Goal: Task Accomplishment & Management: Use online tool/utility

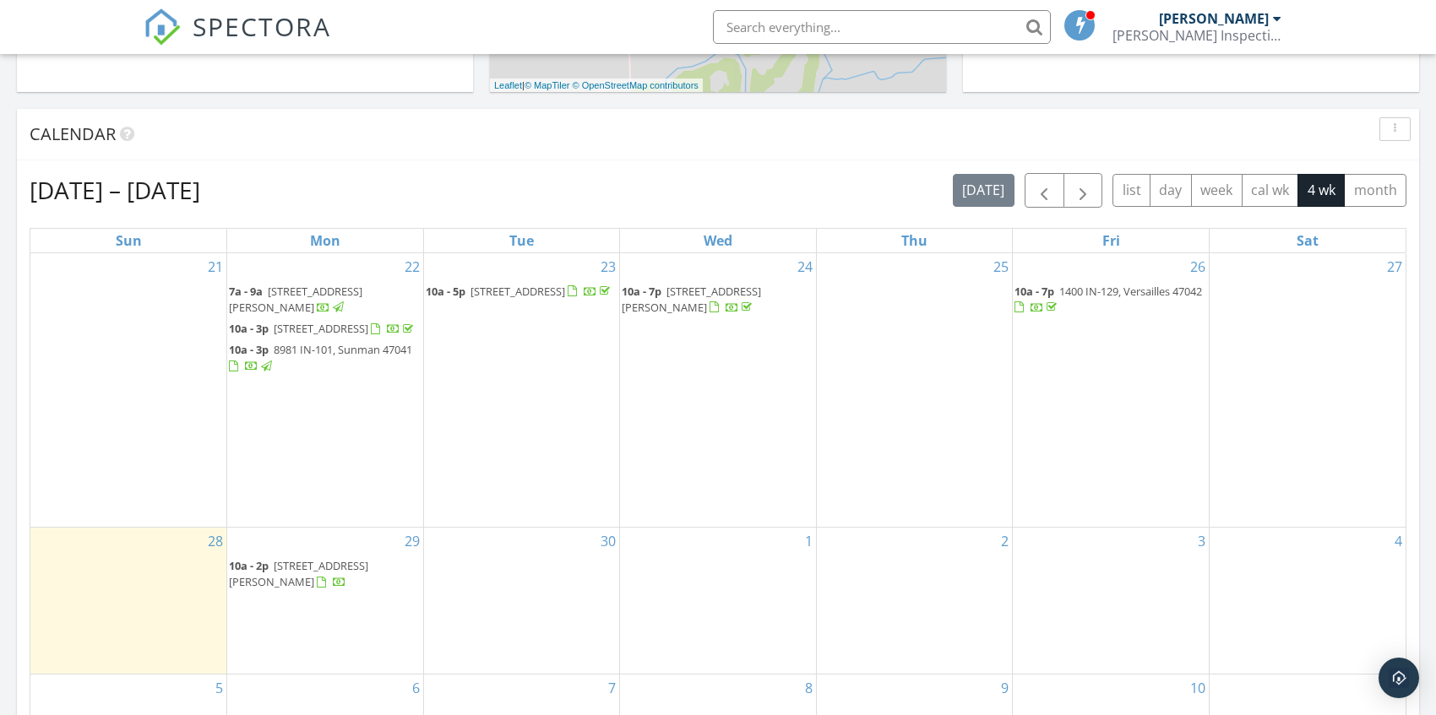
scroll to position [676, 0]
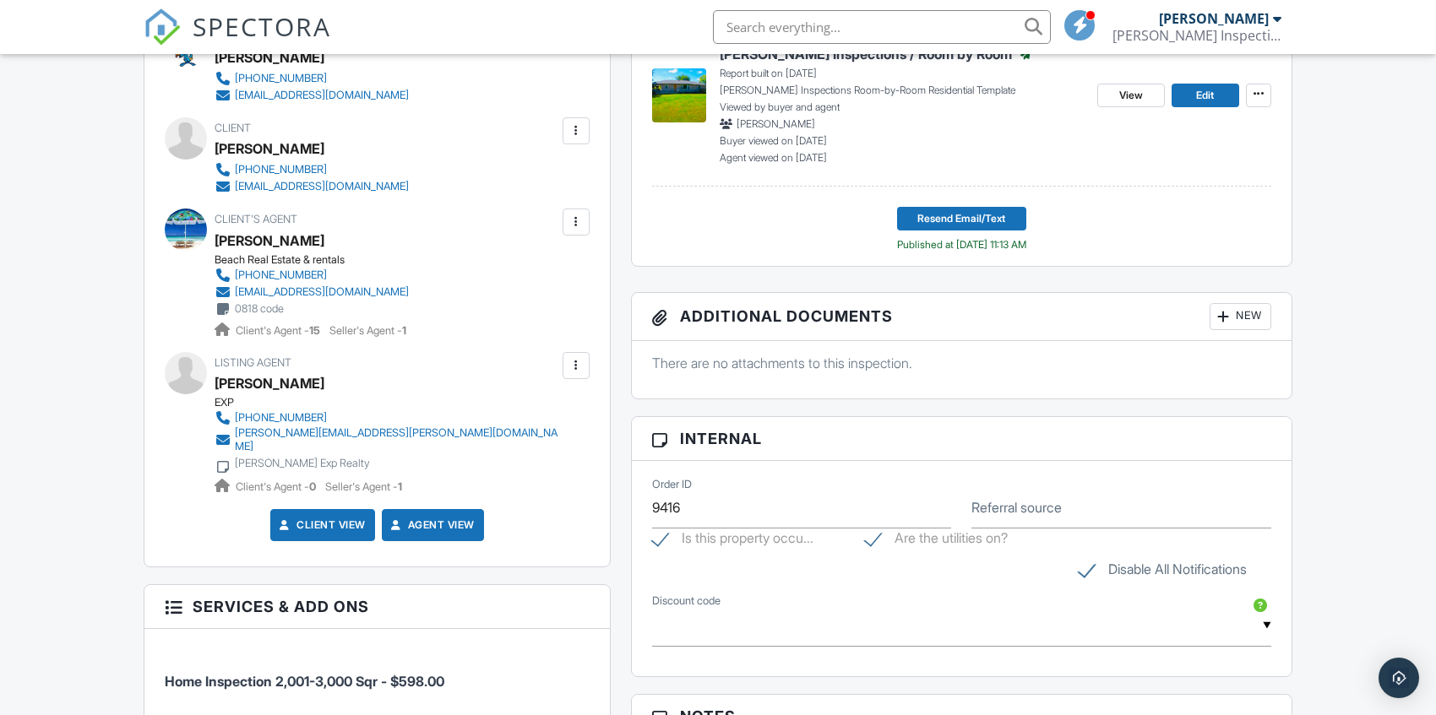
scroll to position [460, 0]
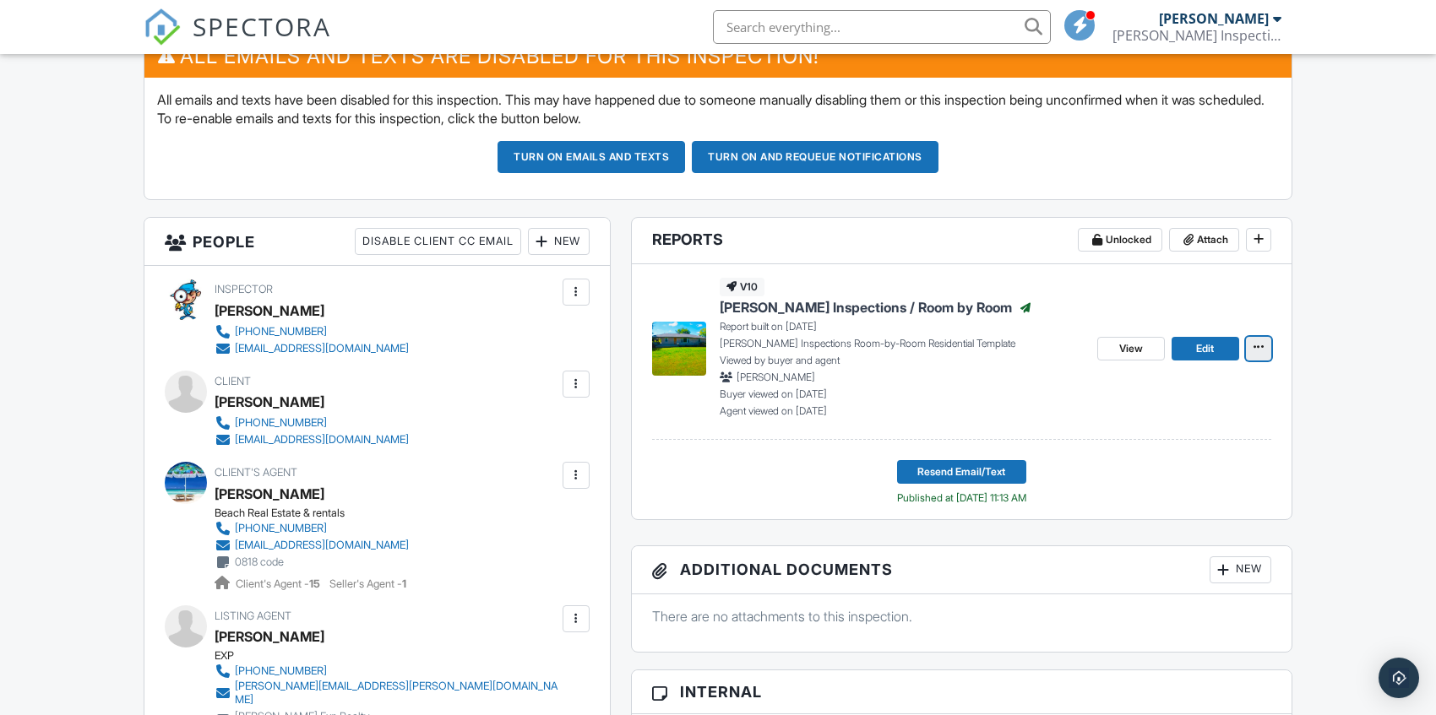
click at [1268, 345] on button at bounding box center [1258, 349] width 25 height 24
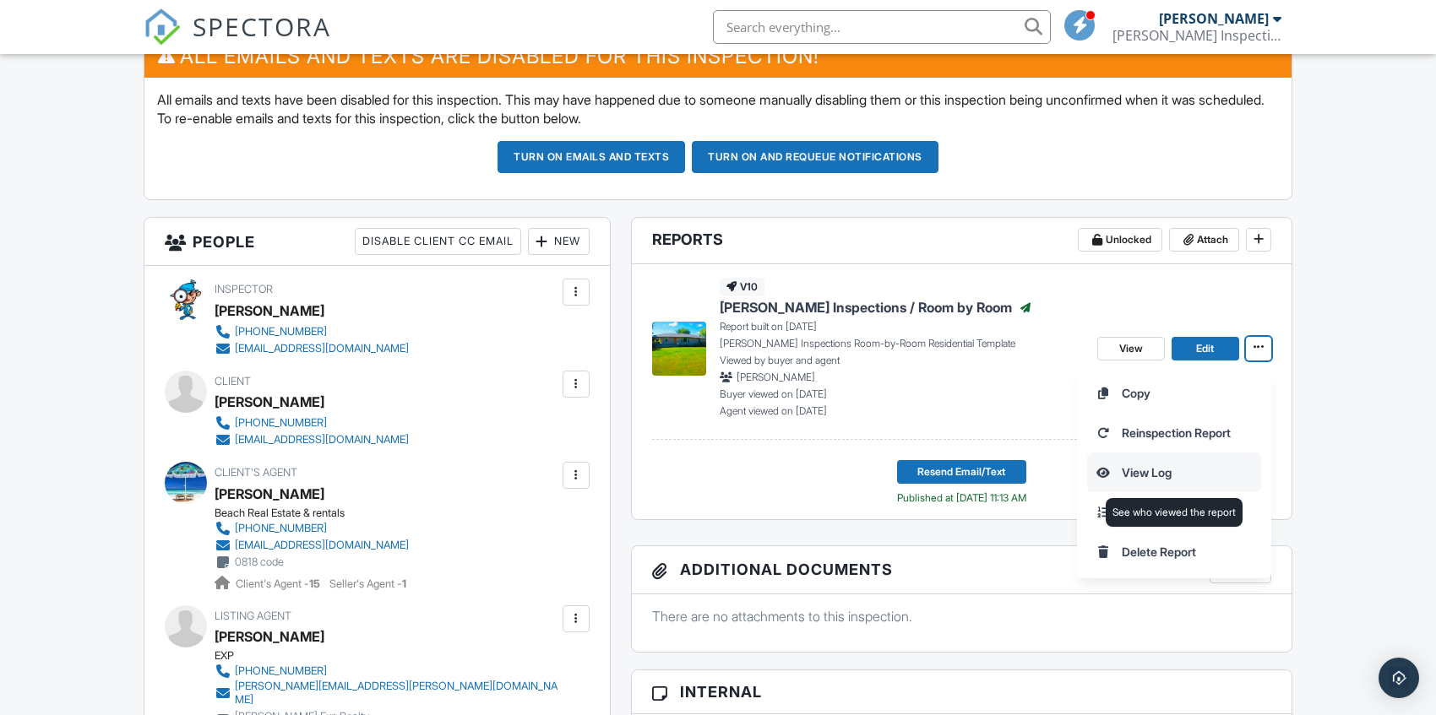
click at [1135, 463] on input "View Log" at bounding box center [1174, 473] width 172 height 38
